Goal: Use online tool/utility: Use online tool/utility

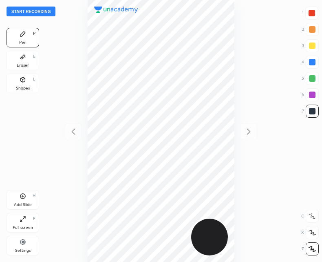
scroll to position [262, 192]
click at [24, 201] on div "Add Slide H" at bounding box center [23, 200] width 33 height 20
click at [75, 136] on icon at bounding box center [74, 132] width 10 height 10
click at [20, 81] on icon at bounding box center [23, 79] width 7 height 7
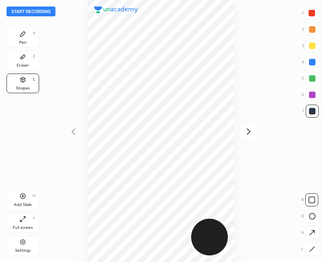
click at [312, 216] on icon at bounding box center [312, 216] width 7 height 7
click at [23, 35] on icon at bounding box center [22, 33] width 5 height 5
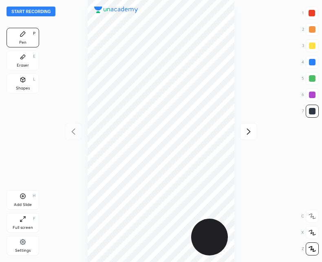
click at [311, 13] on div at bounding box center [312, 13] width 7 height 7
click at [314, 245] on div at bounding box center [312, 248] width 13 height 13
click at [313, 111] on div at bounding box center [312, 111] width 7 height 7
click at [22, 199] on icon at bounding box center [23, 196] width 7 height 7
click at [74, 132] on icon at bounding box center [74, 132] width 10 height 10
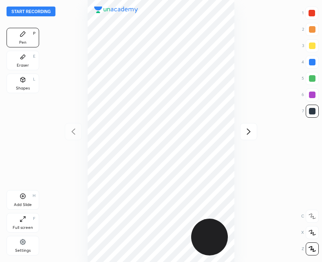
click at [310, 13] on div at bounding box center [312, 13] width 7 height 7
click at [26, 196] on div "Add Slide H" at bounding box center [23, 200] width 33 height 20
click at [65, 138] on div at bounding box center [73, 131] width 17 height 17
click at [71, 133] on div at bounding box center [161, 131] width 192 height 262
click at [310, 73] on div at bounding box center [312, 78] width 13 height 13
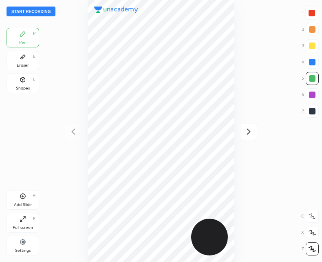
click at [244, 133] on div at bounding box center [248, 131] width 17 height 17
click at [248, 131] on icon at bounding box center [249, 132] width 10 height 10
click at [74, 133] on icon at bounding box center [73, 131] width 4 height 6
click at [70, 132] on icon at bounding box center [74, 132] width 10 height 10
click at [27, 197] on div "Add Slide H" at bounding box center [23, 200] width 33 height 20
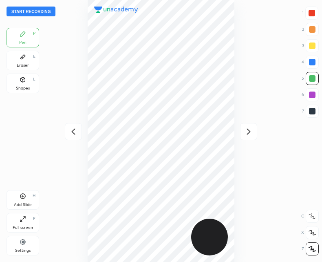
click at [311, 108] on div at bounding box center [312, 111] width 7 height 7
click at [76, 133] on icon at bounding box center [74, 132] width 10 height 10
click at [249, 131] on icon at bounding box center [249, 132] width 10 height 10
click at [68, 132] on div at bounding box center [73, 131] width 17 height 17
click at [248, 131] on icon at bounding box center [249, 132] width 10 height 10
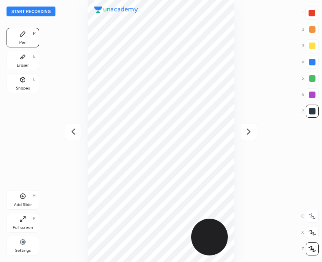
click at [76, 124] on div at bounding box center [73, 131] width 17 height 17
click at [251, 132] on icon at bounding box center [249, 132] width 10 height 10
click at [33, 11] on button "Start recording" at bounding box center [31, 12] width 49 height 10
